Goal: Entertainment & Leisure: Consume media (video, audio)

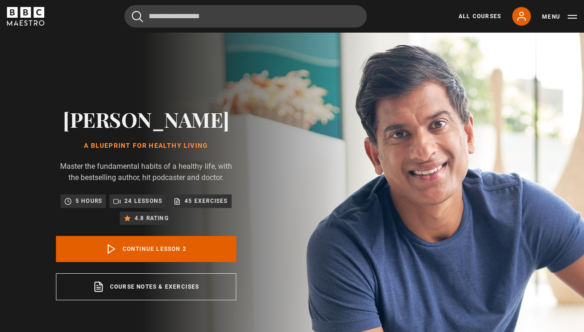
scroll to position [41, 0]
click at [27, 15] on icon "BBC Maestro" at bounding box center [25, 12] width 11 height 11
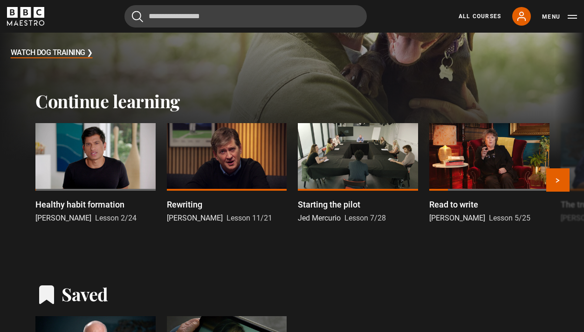
click at [329, 147] on div at bounding box center [358, 157] width 120 height 68
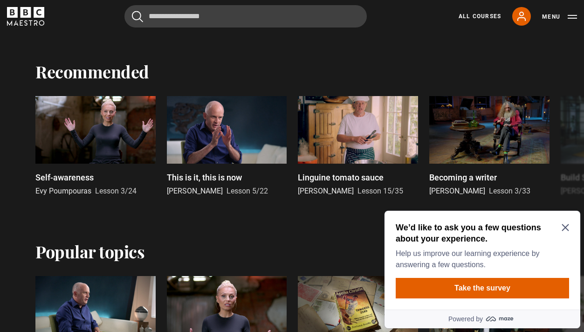
click at [560, 229] on h2 "We’d like to ask you a few questions about your experience." at bounding box center [480, 233] width 170 height 22
click at [564, 227] on icon "Close Maze Prompt" at bounding box center [564, 227] width 7 height 7
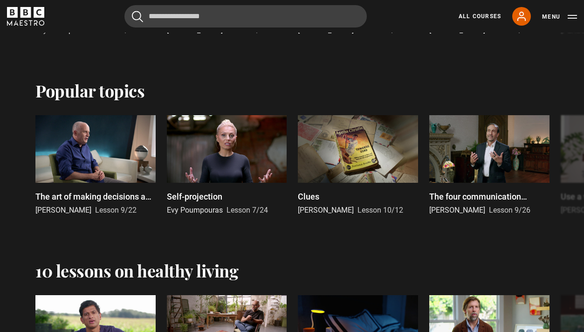
scroll to position [759, 0]
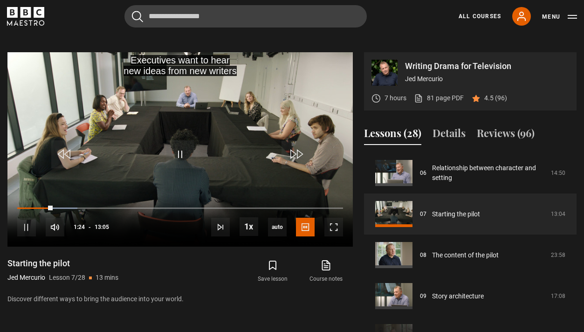
scroll to position [401, 0]
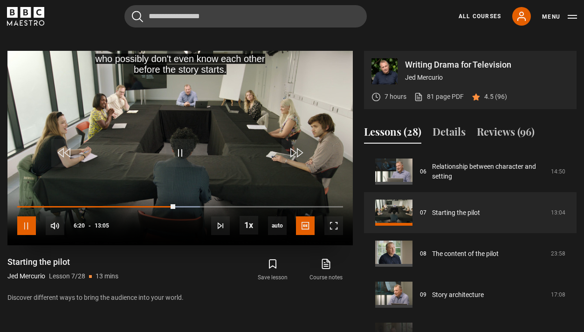
click at [28, 219] on span "Video Player" at bounding box center [26, 225] width 19 height 19
click at [174, 158] on span "Video Player" at bounding box center [180, 153] width 28 height 28
